Goal: Transaction & Acquisition: Book appointment/travel/reservation

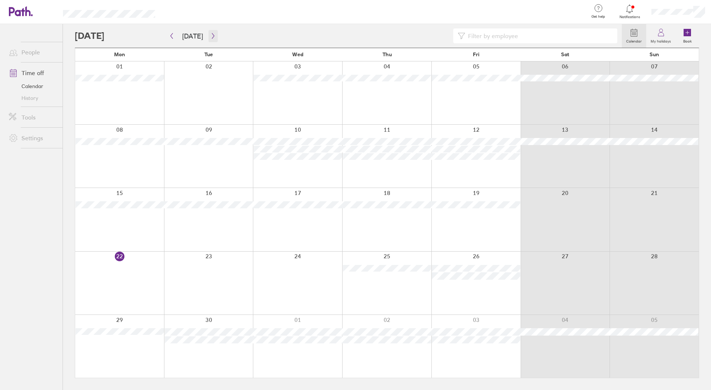
click at [210, 35] on icon "button" at bounding box center [213, 36] width 6 height 6
click at [490, 322] on div at bounding box center [475, 346] width 89 height 63
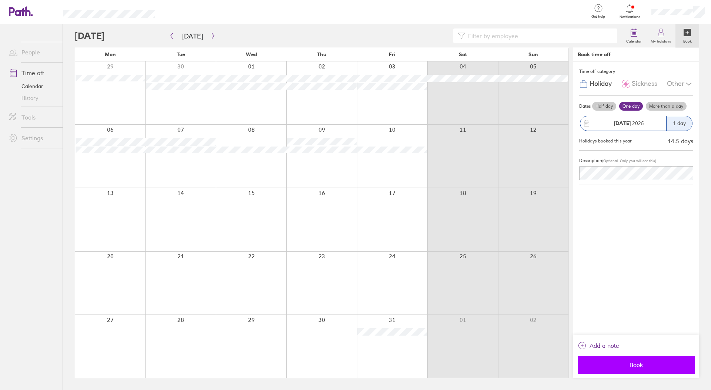
click at [628, 363] on span "Book" at bounding box center [636, 365] width 107 height 7
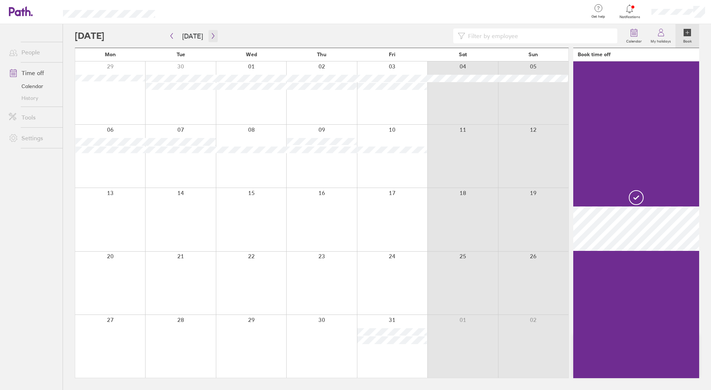
click at [210, 37] on icon "button" at bounding box center [213, 36] width 6 height 6
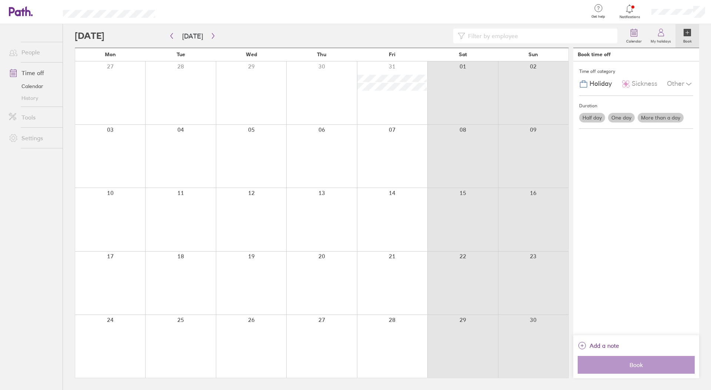
click at [114, 143] on div at bounding box center [110, 156] width 70 height 63
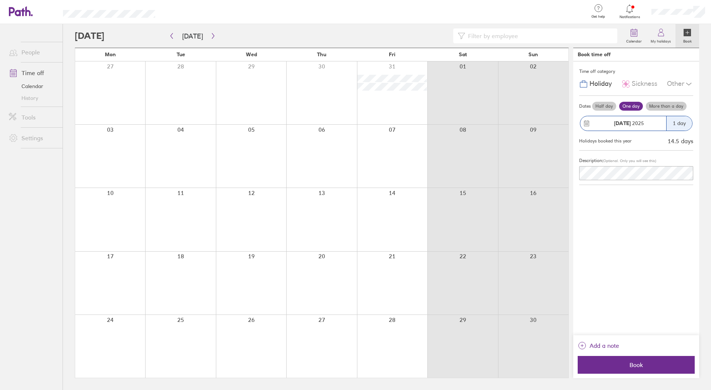
click at [116, 141] on div at bounding box center [110, 156] width 70 height 63
click at [617, 366] on span "Book" at bounding box center [636, 365] width 107 height 7
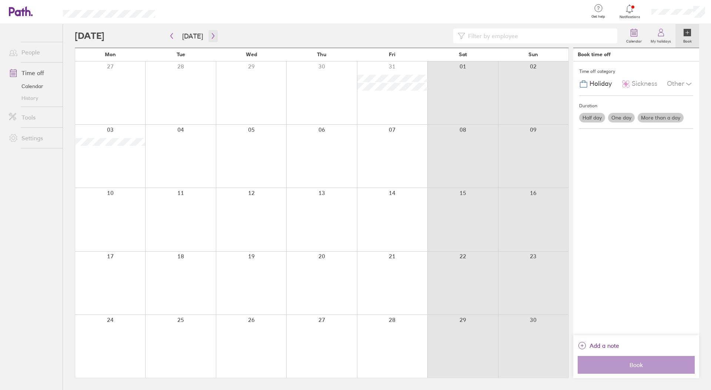
click at [212, 37] on icon "button" at bounding box center [213, 36] width 6 height 6
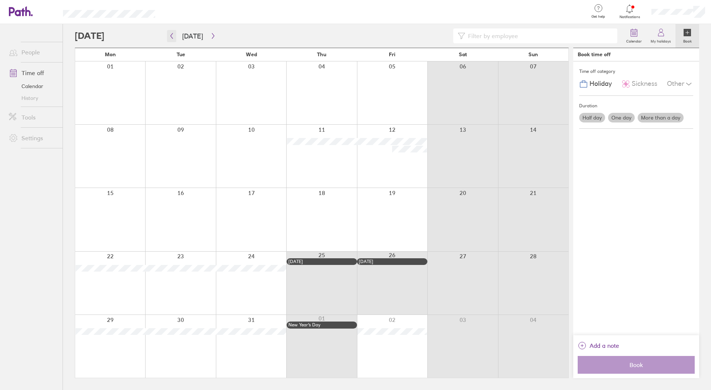
click at [174, 37] on icon "button" at bounding box center [172, 36] width 6 height 6
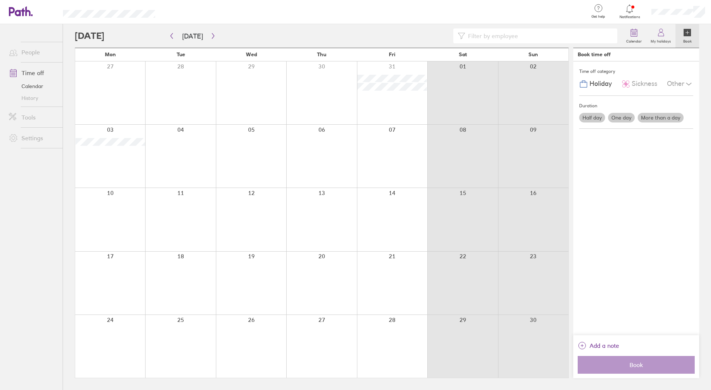
click at [391, 320] on div at bounding box center [392, 346] width 70 height 63
click at [395, 320] on div at bounding box center [392, 346] width 70 height 63
click at [392, 321] on div at bounding box center [392, 346] width 70 height 63
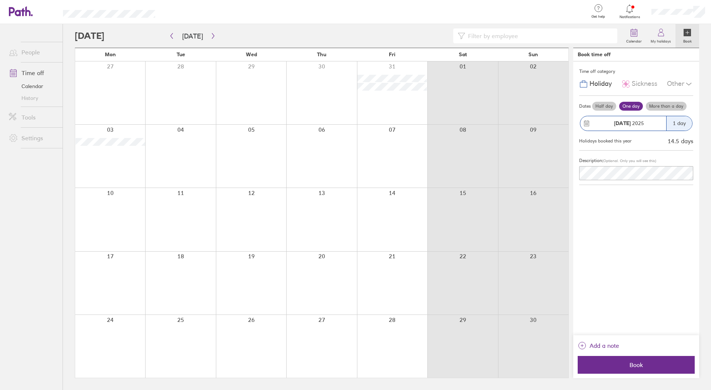
click at [679, 125] on div "1 day" at bounding box center [679, 123] width 26 height 14
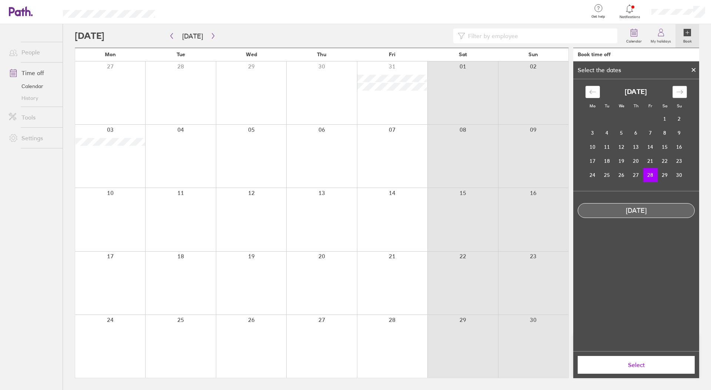
click at [678, 94] on icon "Move forward to switch to the next month." at bounding box center [679, 92] width 7 height 7
click at [594, 117] on td "1" at bounding box center [592, 119] width 14 height 14
click at [604, 116] on td "2" at bounding box center [607, 119] width 14 height 14
click at [590, 88] on div "Move backward to switch to the previous month." at bounding box center [592, 92] width 14 height 12
click at [652, 176] on td "28" at bounding box center [650, 175] width 14 height 14
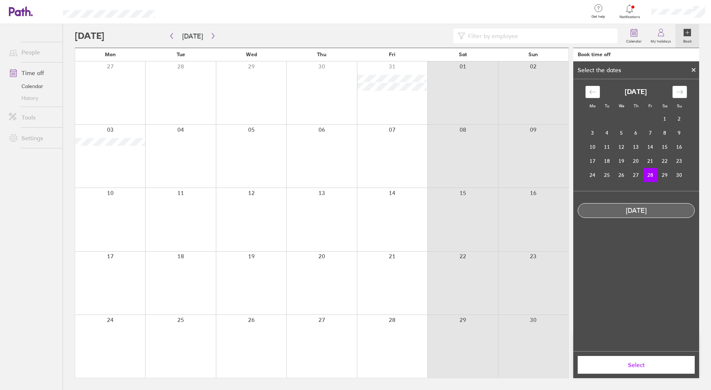
click at [694, 70] on icon at bounding box center [693, 70] width 5 height 4
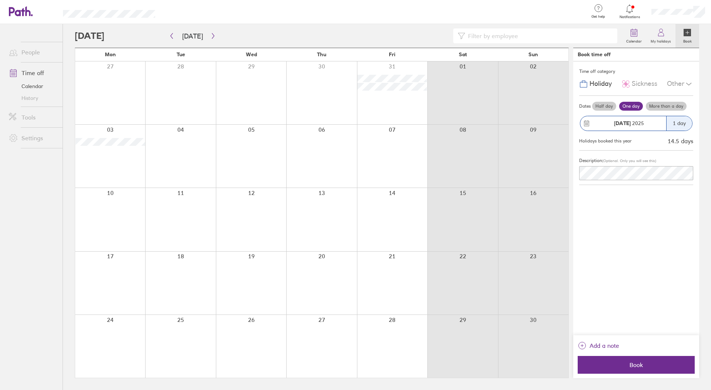
click at [657, 105] on label "More than a day" at bounding box center [666, 106] width 41 height 9
click at [0, 0] on input "More than a day" at bounding box center [0, 0] width 0 height 0
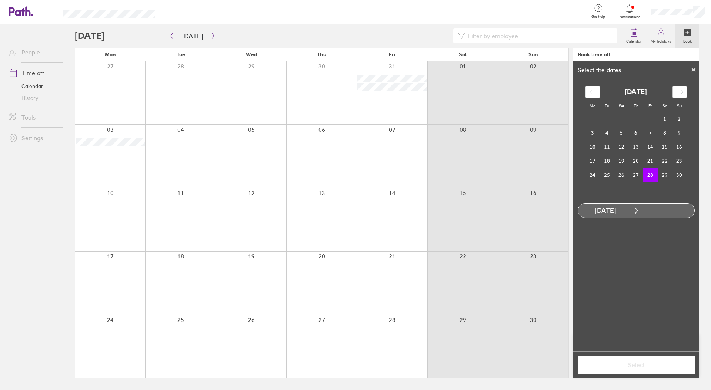
click at [676, 93] on icon "Move forward to switch to the next month." at bounding box center [679, 92] width 7 height 7
click at [608, 118] on td "2" at bounding box center [607, 119] width 14 height 14
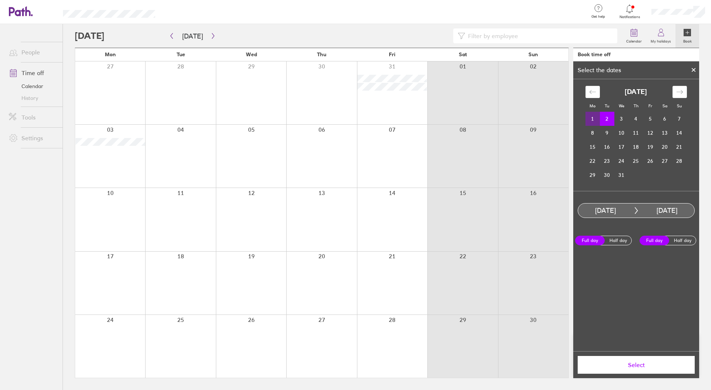
click at [628, 365] on span "Select" at bounding box center [636, 365] width 107 height 7
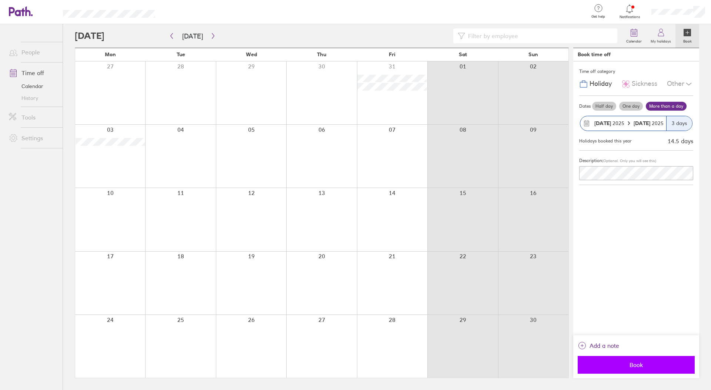
click at [632, 363] on span "Book" at bounding box center [636, 365] width 107 height 7
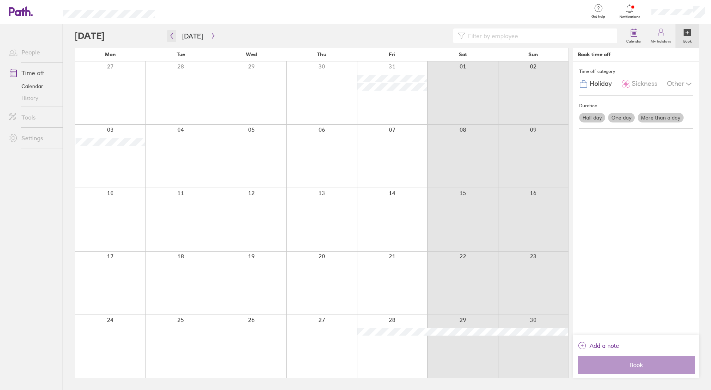
click at [171, 34] on icon "button" at bounding box center [172, 36] width 6 height 6
